Goal: Navigation & Orientation: Find specific page/section

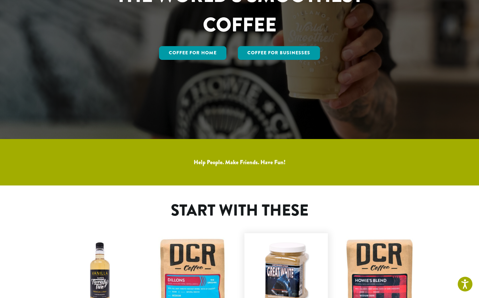
scroll to position [147, 0]
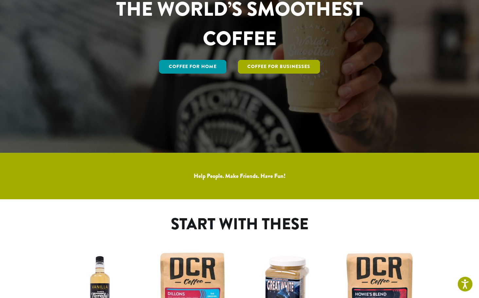
click at [281, 65] on link "Coffee For Businesses" at bounding box center [279, 67] width 82 height 14
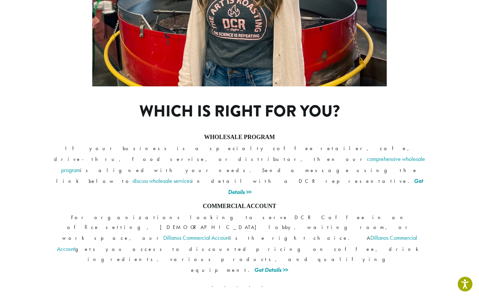
scroll to position [462, 0]
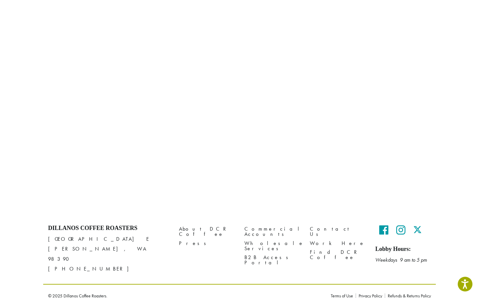
scroll to position [402, 0]
click at [257, 229] on link "Commercial Accounts" at bounding box center [273, 232] width 56 height 14
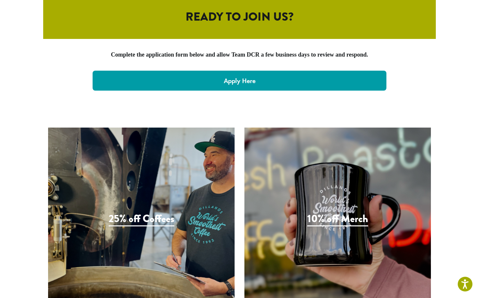
scroll to position [1378, 0]
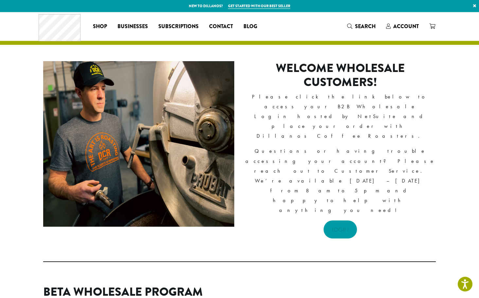
click at [344, 221] on link "LOGIN" at bounding box center [341, 230] width 34 height 18
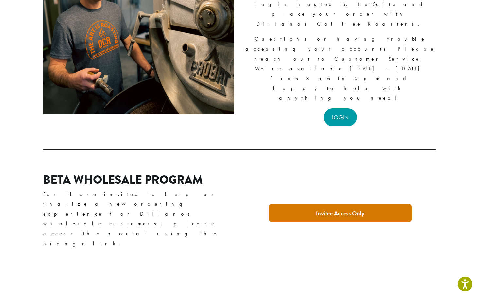
scroll to position [115, 0]
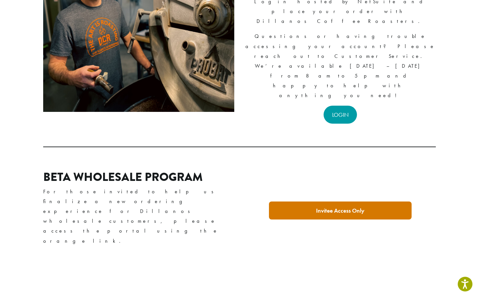
click at [325, 202] on link "Invitee Access Only" at bounding box center [340, 211] width 143 height 18
